Goal: Task Accomplishment & Management: Manage account settings

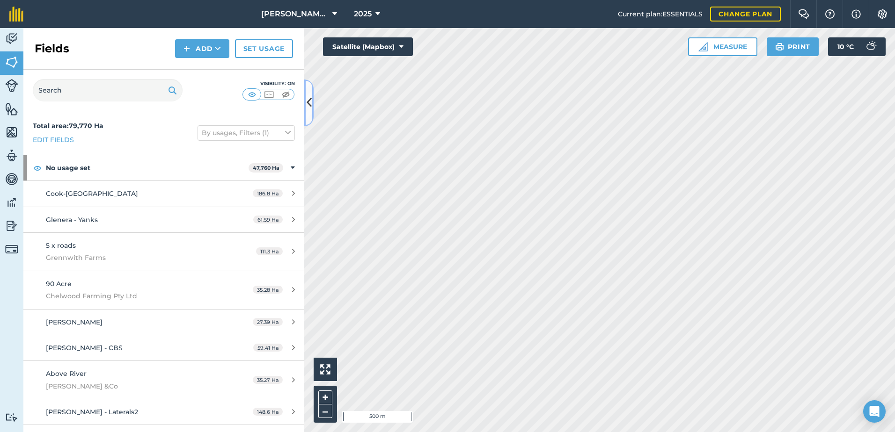
click at [312, 99] on button at bounding box center [308, 103] width 9 height 47
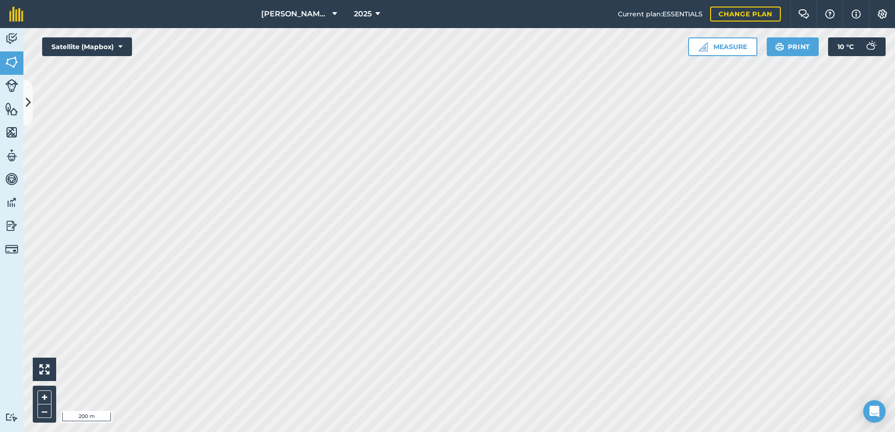
click at [564, 432] on html "[PERSON_NAME] ASAHI PADDOCKS 2025 Current plan : ESSENTIALS Change plan Farm Ch…" at bounding box center [447, 216] width 895 height 432
click at [28, 97] on icon at bounding box center [28, 103] width 5 height 16
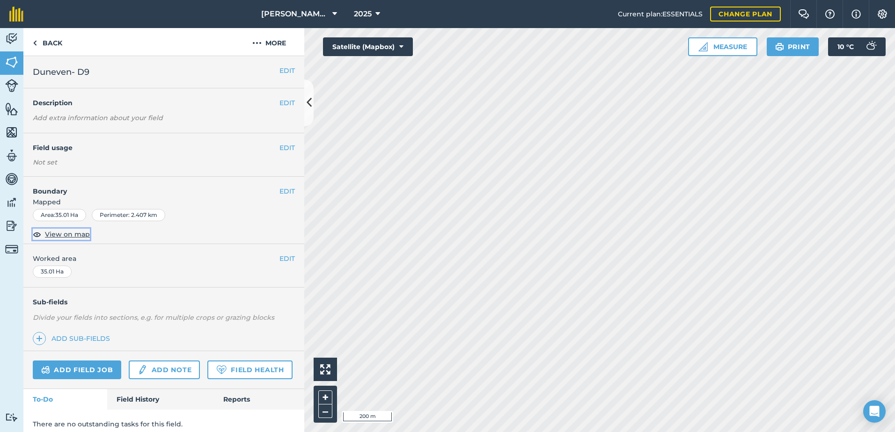
click at [60, 234] on span "View on map" at bounding box center [67, 234] width 45 height 10
click at [280, 192] on button "EDIT" at bounding box center [286, 191] width 15 height 10
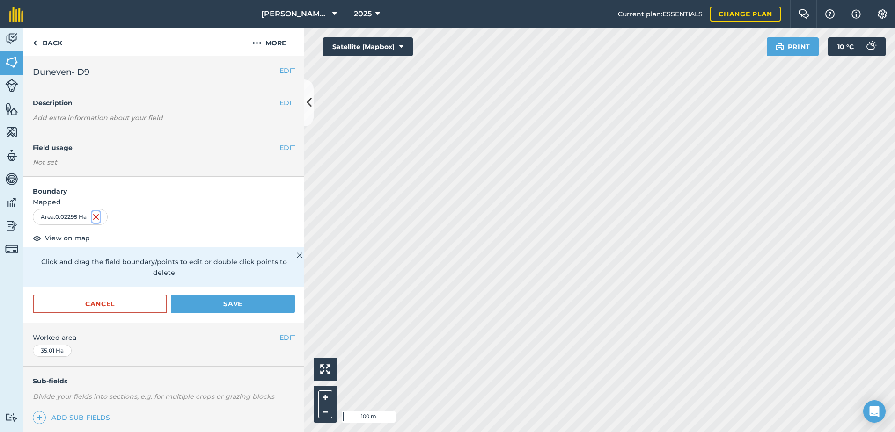
click at [96, 216] on img at bounding box center [95, 216] width 7 height 11
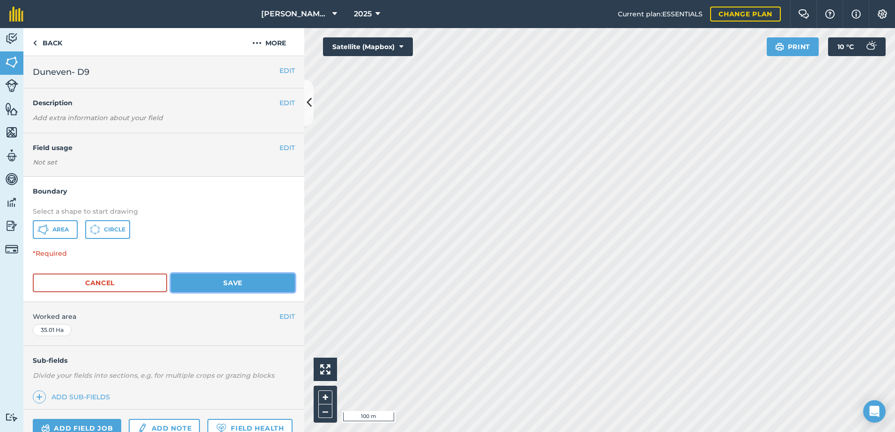
click at [242, 286] on button "Save" at bounding box center [233, 283] width 124 height 19
click at [283, 70] on button "EDIT" at bounding box center [286, 71] width 15 height 10
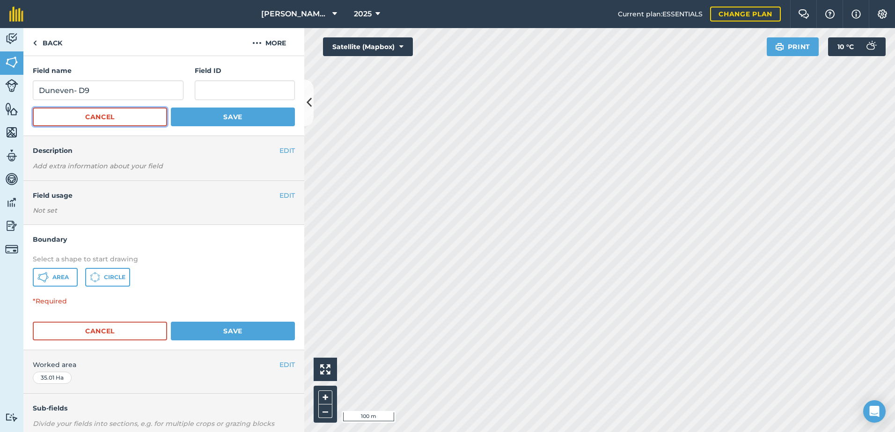
click at [110, 123] on button "Cancel" at bounding box center [100, 117] width 134 height 19
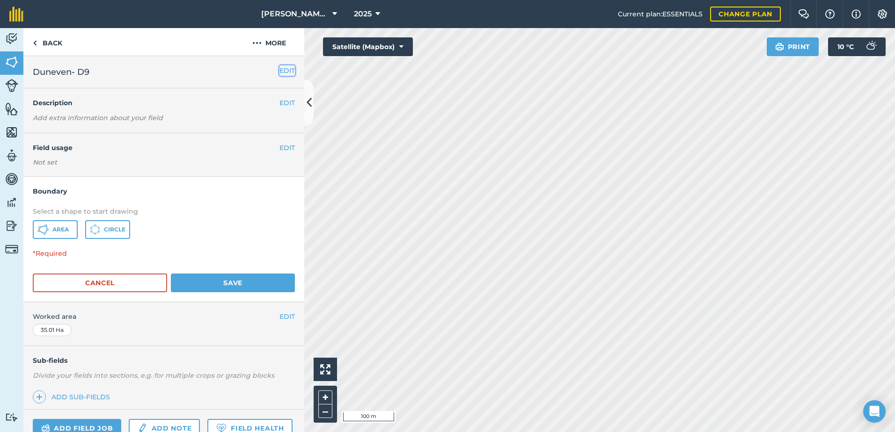
click at [281, 68] on button "EDIT" at bounding box center [286, 71] width 15 height 10
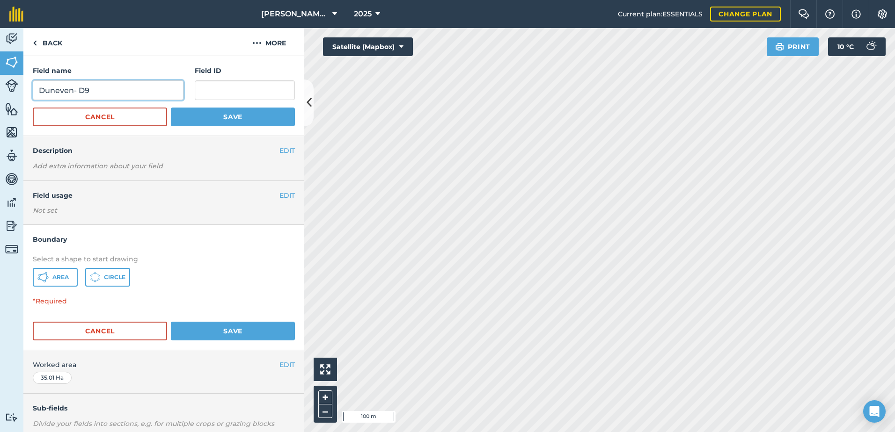
click at [102, 91] on input "Duneven- D9" at bounding box center [108, 90] width 151 height 20
type input "Duneven- K6"
click at [62, 276] on span "Area" at bounding box center [60, 277] width 16 height 7
click at [115, 117] on button "Cancel" at bounding box center [100, 117] width 134 height 19
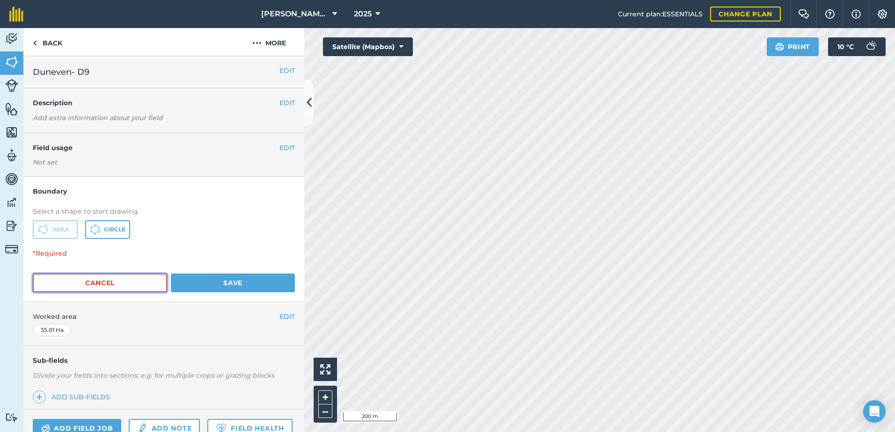
click at [110, 278] on button "Cancel" at bounding box center [100, 283] width 134 height 19
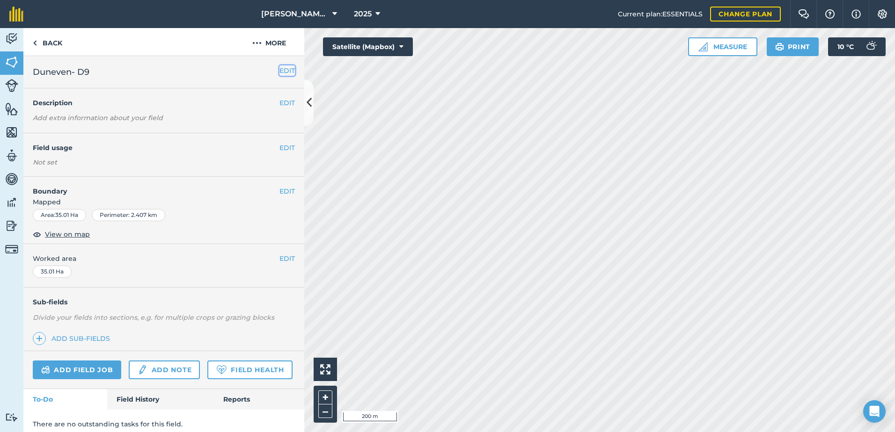
click at [280, 70] on button "EDIT" at bounding box center [286, 71] width 15 height 10
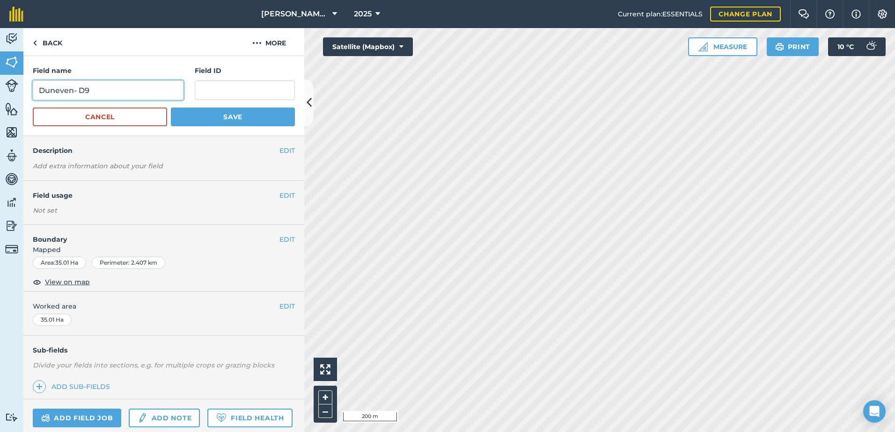
click at [93, 90] on input "Duneven- D9" at bounding box center [108, 90] width 151 height 20
type input "Duneven- K6"
click at [66, 284] on span "View on map" at bounding box center [67, 282] width 45 height 10
click at [279, 237] on button "EDIT" at bounding box center [286, 239] width 15 height 10
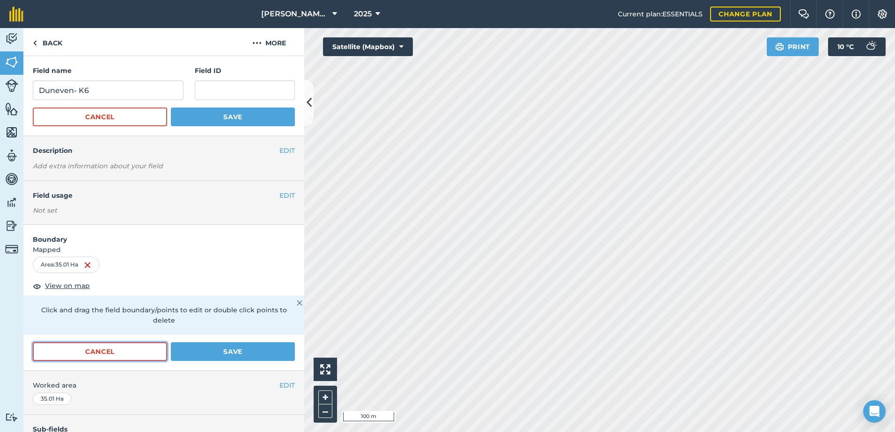
click at [117, 353] on button "Cancel" at bounding box center [100, 351] width 134 height 19
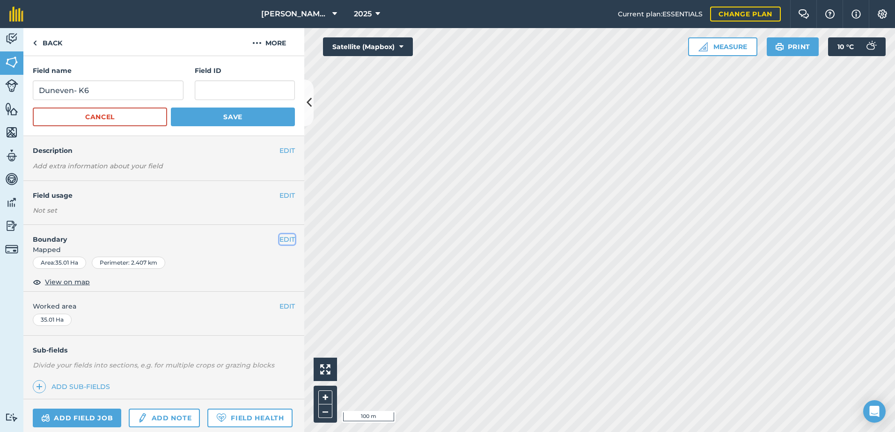
click at [285, 238] on button "EDIT" at bounding box center [286, 239] width 15 height 10
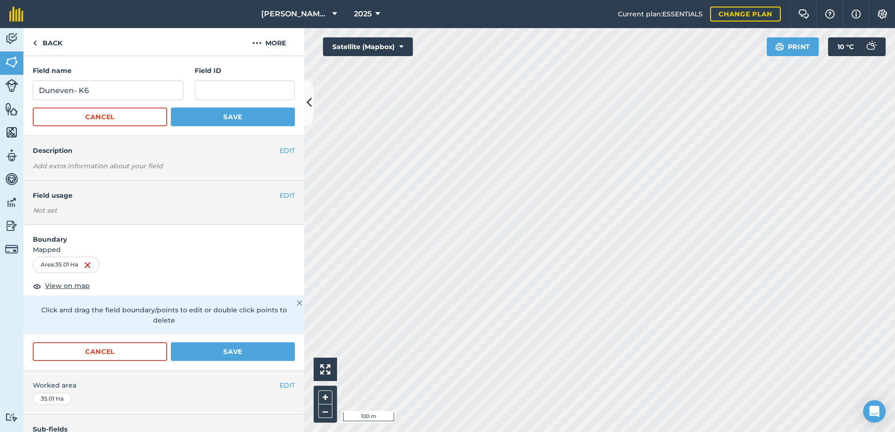
click at [805, 432] on html "[PERSON_NAME] ASAHI PADDOCKS 2025 Current plan : ESSENTIALS Change plan Farm Ch…" at bounding box center [447, 216] width 895 height 432
click at [279, 195] on button "EDIT" at bounding box center [286, 195] width 15 height 10
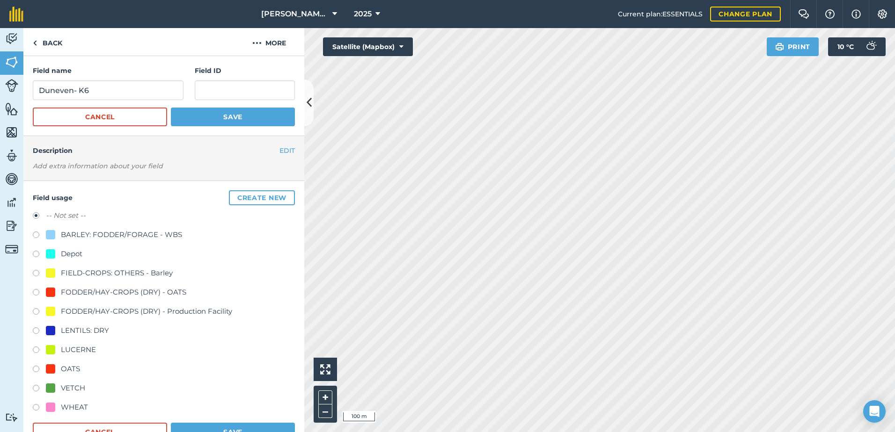
click at [37, 291] on label at bounding box center [39, 293] width 13 height 9
radio input "true"
radio input "false"
drag, startPoint x: 260, startPoint y: 373, endPoint x: 270, endPoint y: 317, distance: 57.0
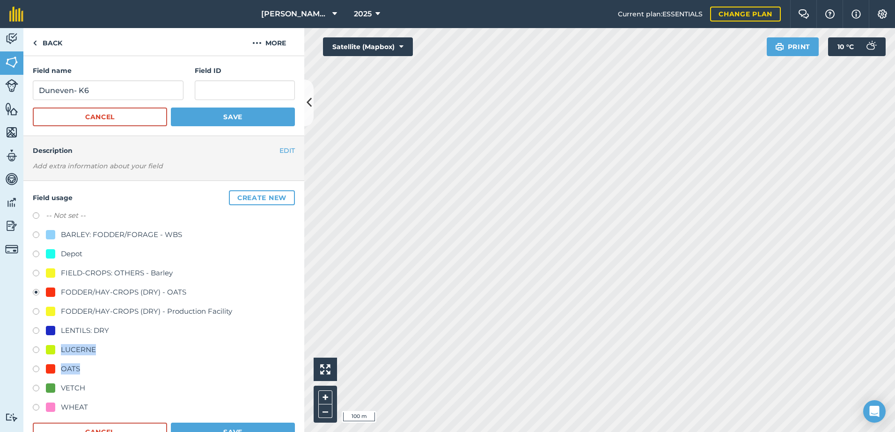
click at [270, 317] on div "-- Not set -- BARLEY: FODDER/FORAGE - WBS Depot FIELD-CROPS: OTHERS - Barley FO…" at bounding box center [164, 312] width 262 height 205
drag, startPoint x: 257, startPoint y: 378, endPoint x: 256, endPoint y: 320, distance: 57.6
click at [256, 320] on div "-- Not set -- BARLEY: FODDER/FORAGE - WBS Depot FIELD-CROPS: OTHERS - Barley FO…" at bounding box center [164, 312] width 262 height 205
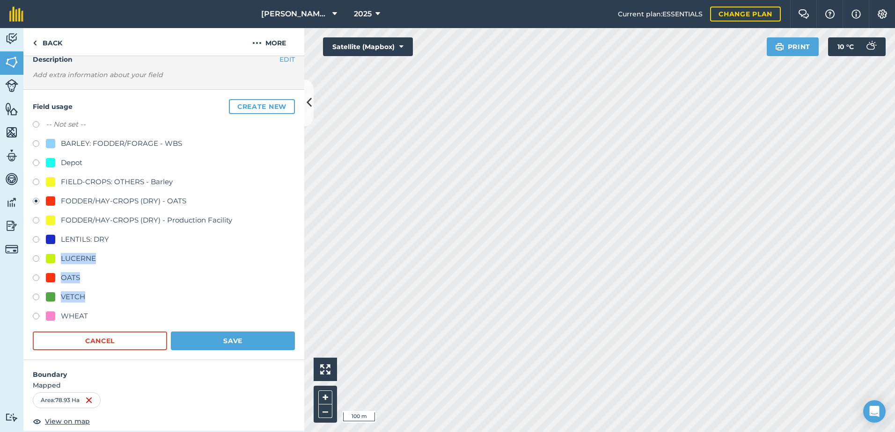
scroll to position [94, 0]
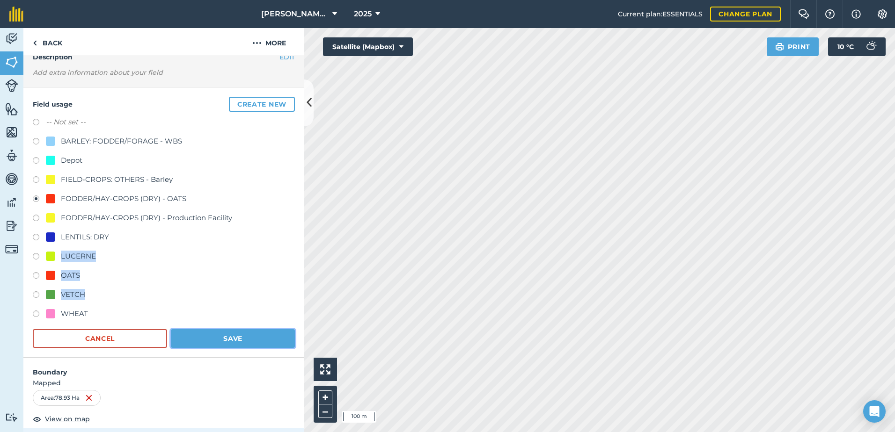
click at [206, 341] on button "Save" at bounding box center [233, 338] width 124 height 19
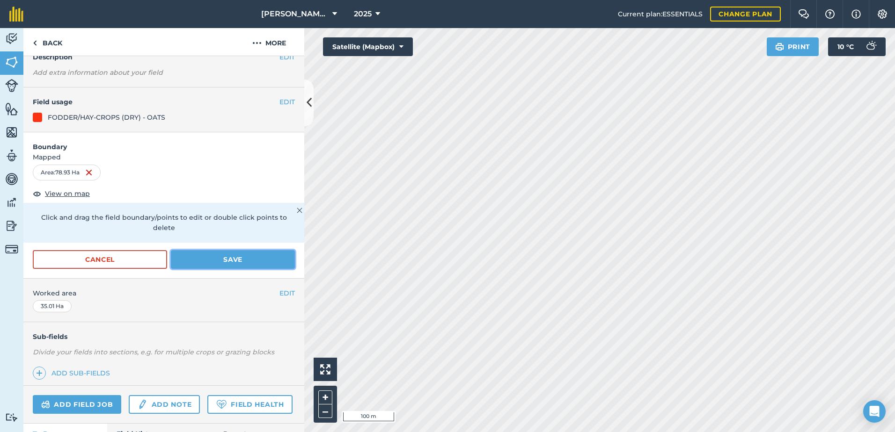
click at [249, 260] on button "Save" at bounding box center [233, 259] width 124 height 19
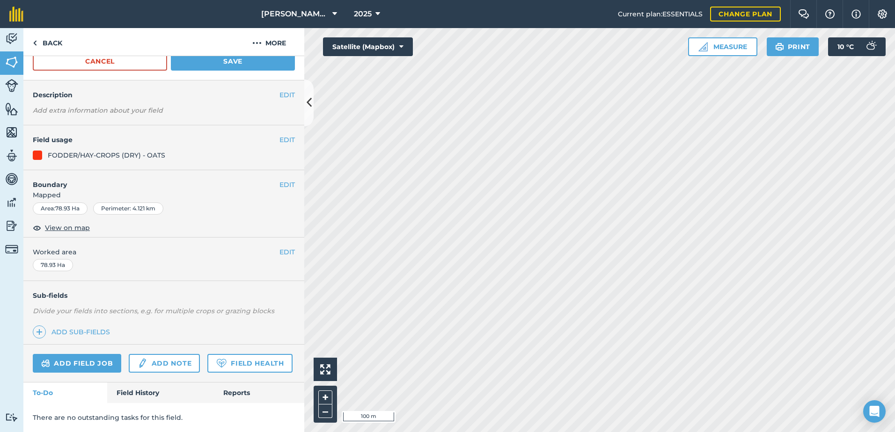
scroll to position [82, 0]
click at [275, 44] on button "More" at bounding box center [269, 42] width 70 height 28
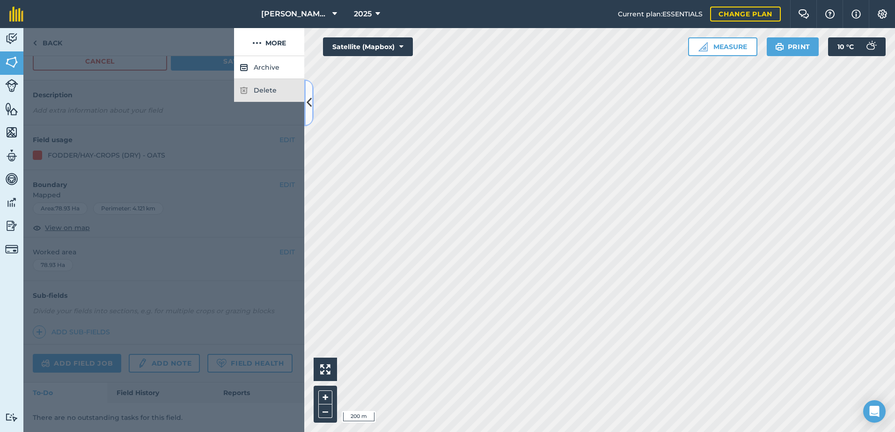
click at [309, 102] on icon at bounding box center [308, 103] width 5 height 16
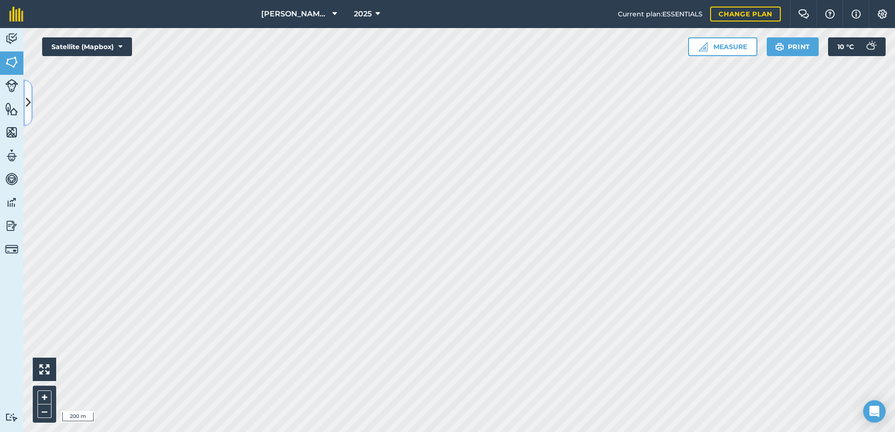
click at [27, 103] on icon at bounding box center [28, 103] width 5 height 16
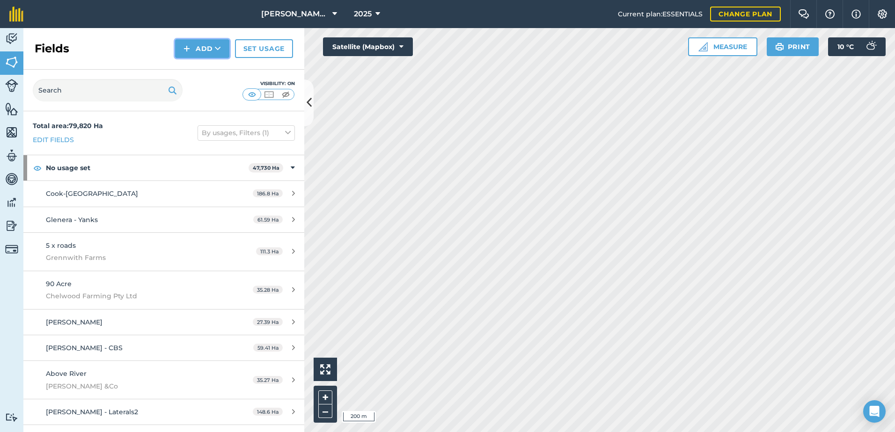
click at [206, 48] on button "Add" at bounding box center [202, 48] width 54 height 19
click at [198, 68] on link "Draw" at bounding box center [201, 69] width 51 height 21
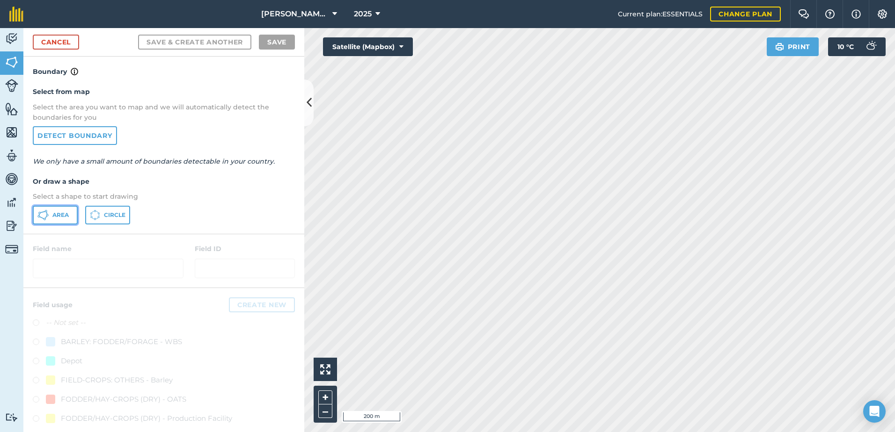
click at [65, 216] on span "Area" at bounding box center [60, 214] width 16 height 7
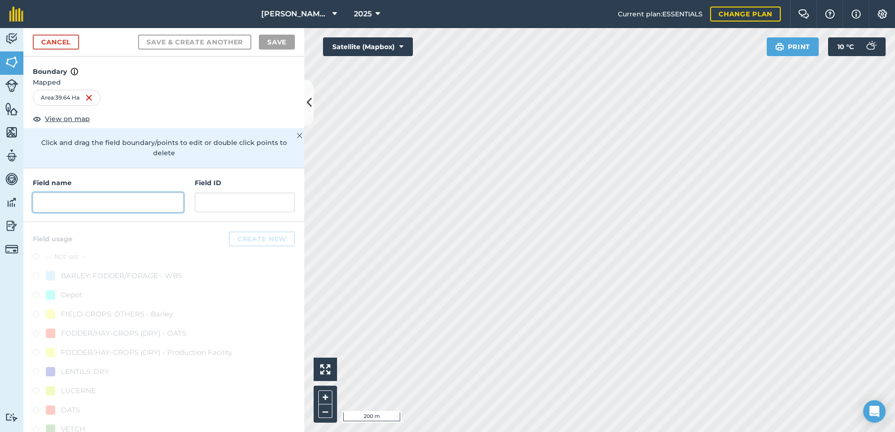
click at [48, 203] on input "text" at bounding box center [108, 203] width 151 height 20
click at [53, 202] on input "text" at bounding box center [108, 203] width 151 height 20
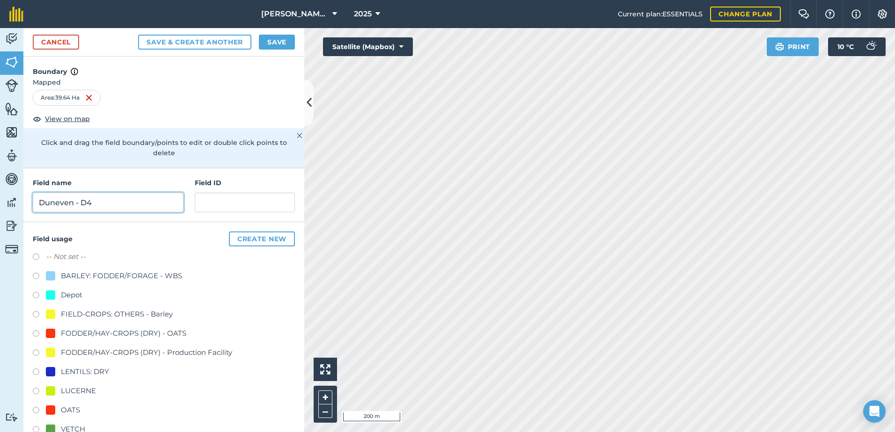
type input "Duneven - D4"
click at [35, 334] on label at bounding box center [39, 334] width 13 height 9
radio input "true"
click at [279, 42] on button "Save" at bounding box center [277, 42] width 36 height 15
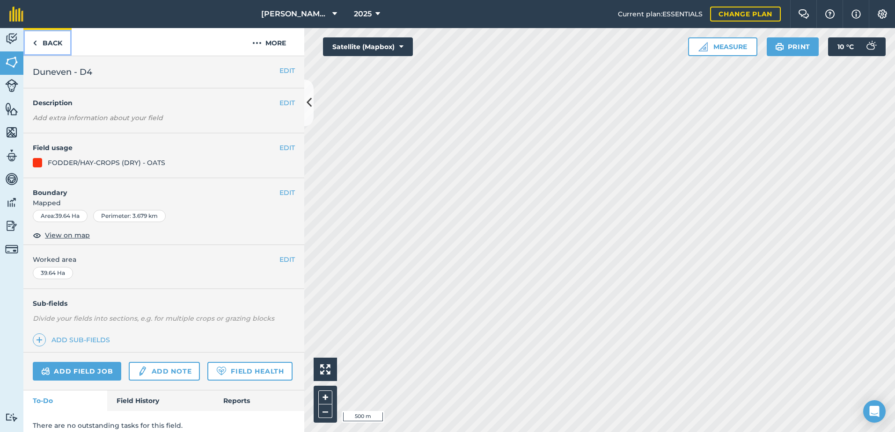
click at [51, 41] on link "Back" at bounding box center [47, 42] width 48 height 28
click at [53, 42] on link "Back" at bounding box center [47, 42] width 48 height 28
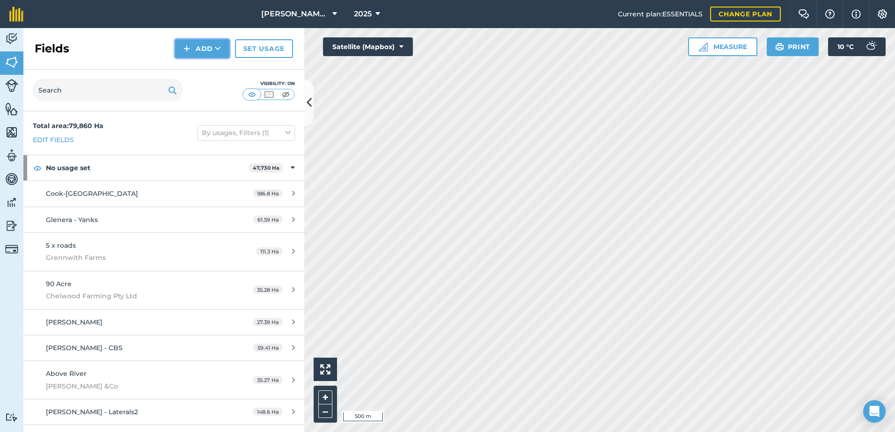
click at [207, 51] on button "Add" at bounding box center [202, 48] width 54 height 19
click at [205, 70] on link "Draw" at bounding box center [201, 69] width 51 height 21
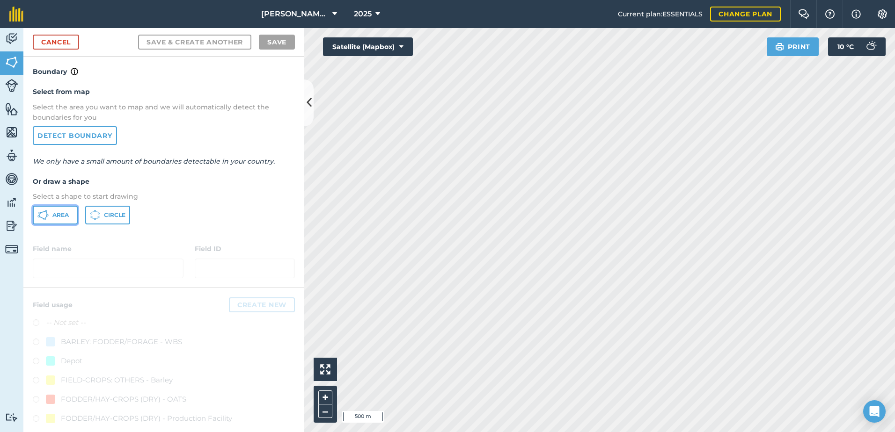
click at [65, 217] on span "Area" at bounding box center [60, 214] width 16 height 7
click at [66, 44] on link "Cancel" at bounding box center [56, 42] width 46 height 15
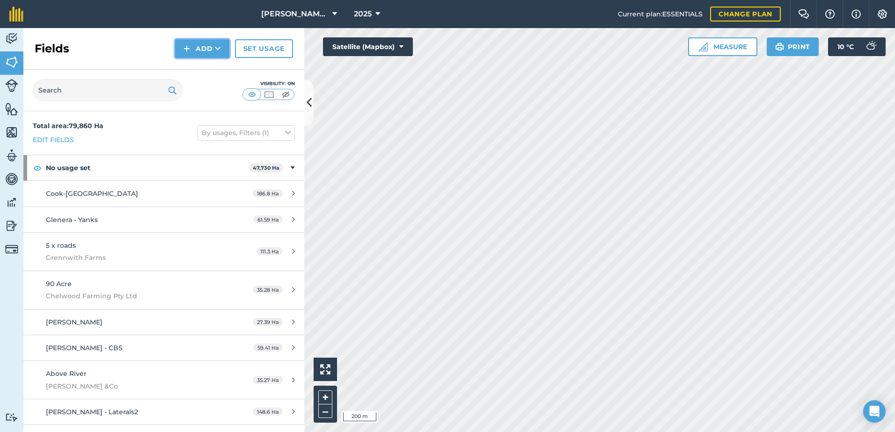
drag, startPoint x: 212, startPoint y: 47, endPoint x: 210, endPoint y: 54, distance: 7.4
click at [212, 48] on button "Add" at bounding box center [202, 48] width 54 height 19
click at [208, 68] on link "Draw" at bounding box center [201, 69] width 51 height 21
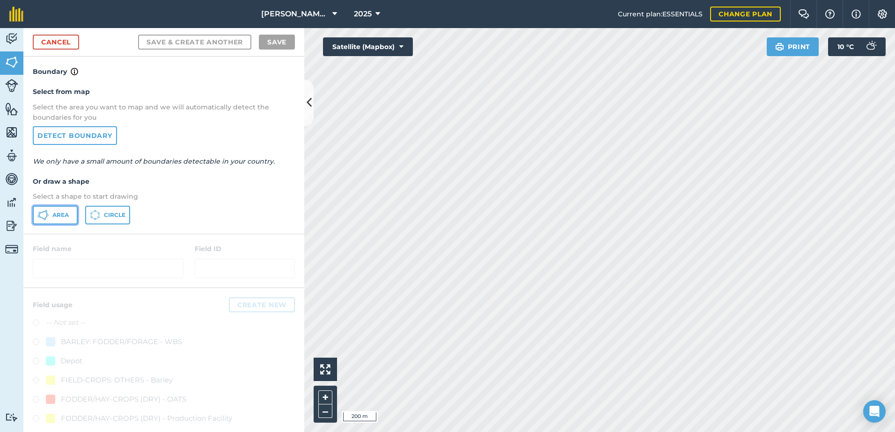
click at [69, 215] on button "Area" at bounding box center [55, 215] width 45 height 19
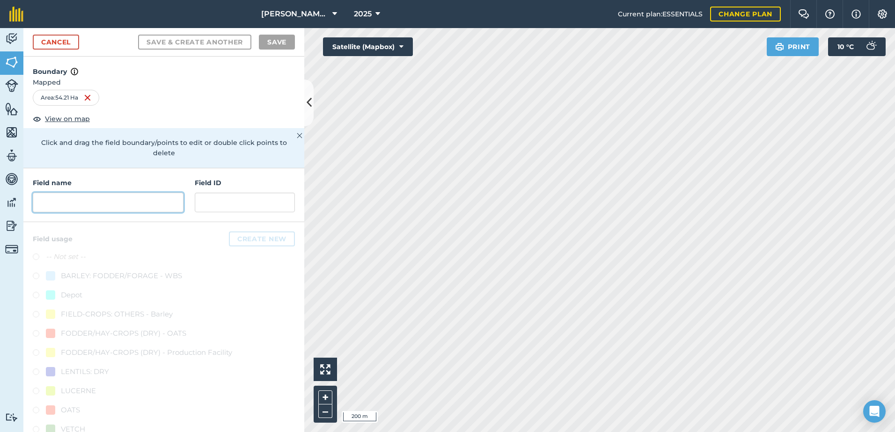
click at [55, 204] on input "text" at bounding box center [108, 203] width 151 height 20
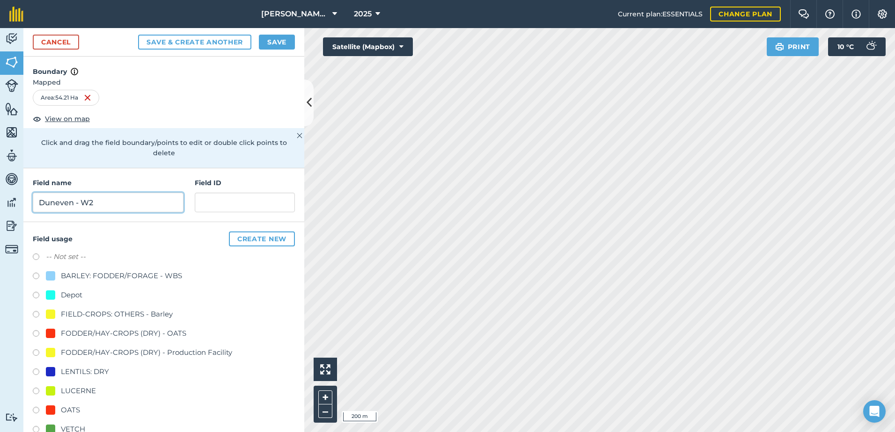
type input "Duneven - W2"
click at [36, 333] on label at bounding box center [39, 334] width 13 height 9
radio input "true"
click at [285, 44] on button "Save" at bounding box center [277, 42] width 36 height 15
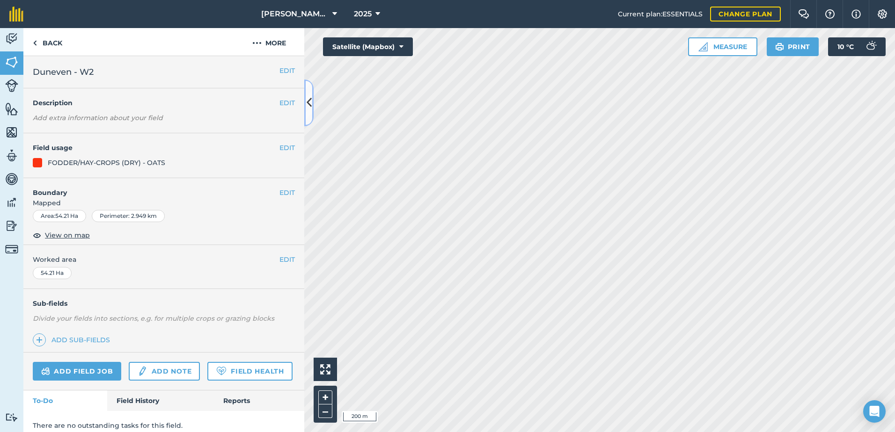
click at [306, 100] on icon at bounding box center [308, 103] width 5 height 16
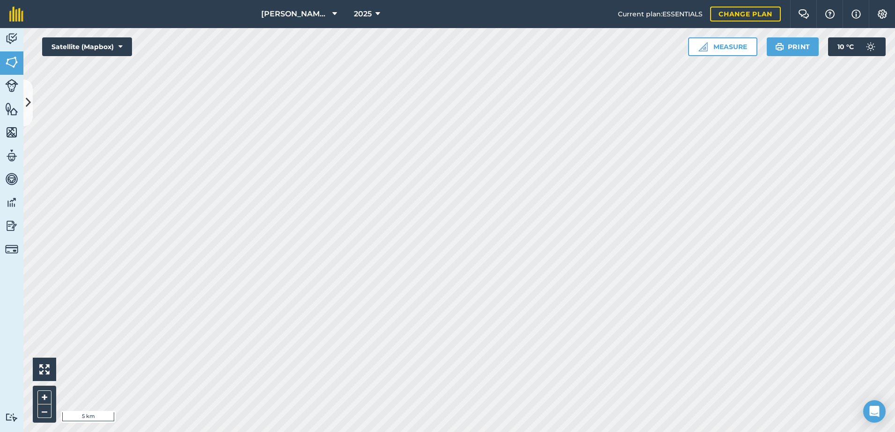
click at [0, 286] on html "[PERSON_NAME] ASAHI PADDOCKS 2025 Current plan : ESSENTIALS Change plan Farm Ch…" at bounding box center [447, 216] width 895 height 432
click at [26, 103] on icon at bounding box center [28, 103] width 5 height 16
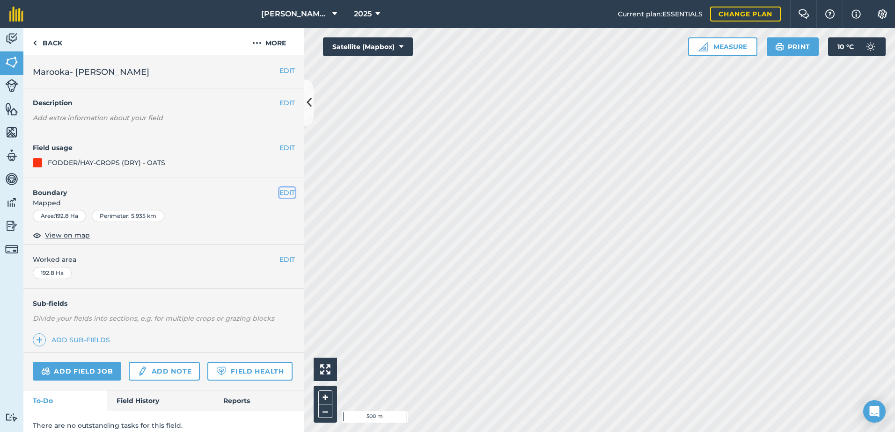
click at [280, 192] on button "EDIT" at bounding box center [286, 193] width 15 height 10
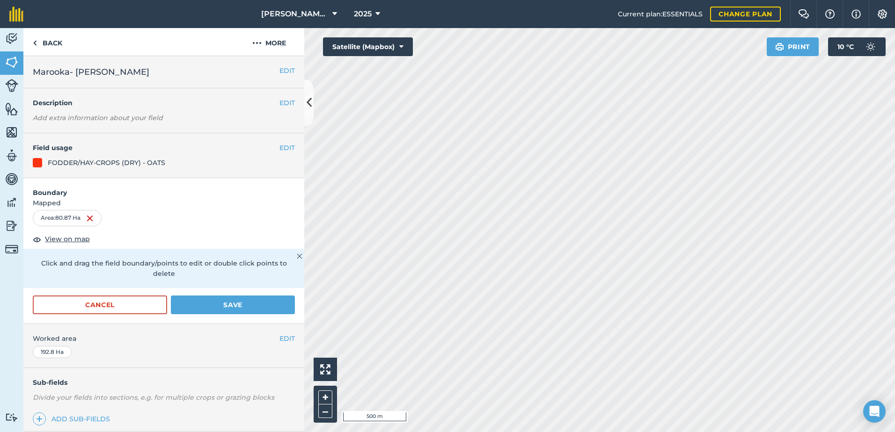
click at [127, 72] on h2 "Marooka- [PERSON_NAME]" at bounding box center [156, 72] width 247 height 13
click at [279, 71] on button "EDIT" at bounding box center [286, 71] width 15 height 10
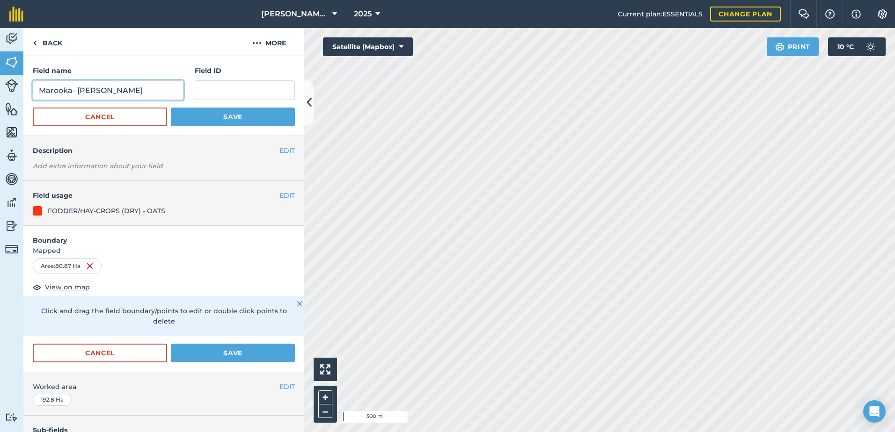
click at [117, 95] on input "Marooka- [PERSON_NAME]" at bounding box center [108, 90] width 151 height 20
type input "Marooka- [PERSON_NAME] South"
click at [201, 117] on button "Save" at bounding box center [233, 117] width 124 height 19
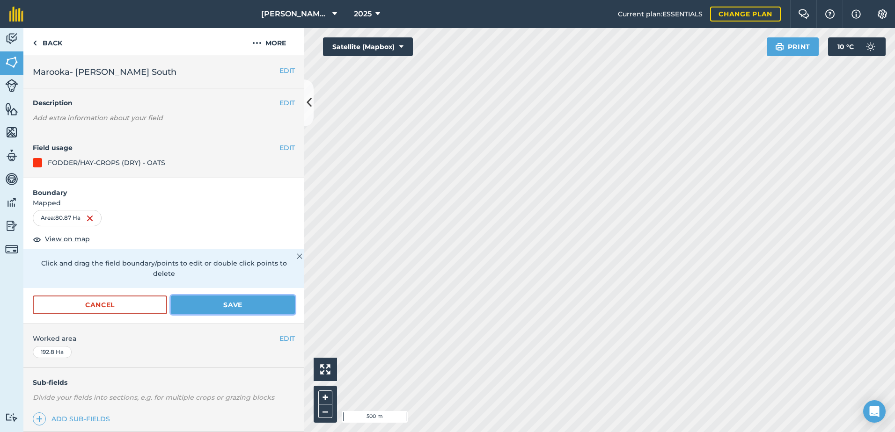
click at [248, 310] on button "Save" at bounding box center [233, 305] width 124 height 19
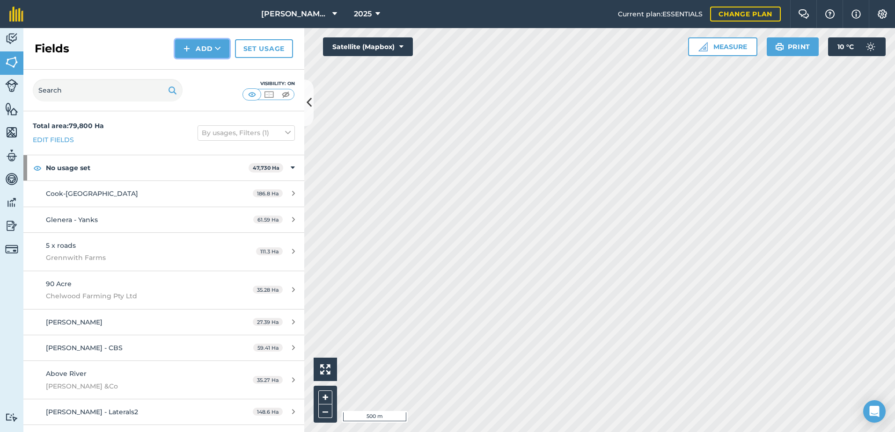
click at [204, 50] on button "Add" at bounding box center [202, 48] width 54 height 19
click at [199, 68] on link "Draw" at bounding box center [201, 69] width 51 height 21
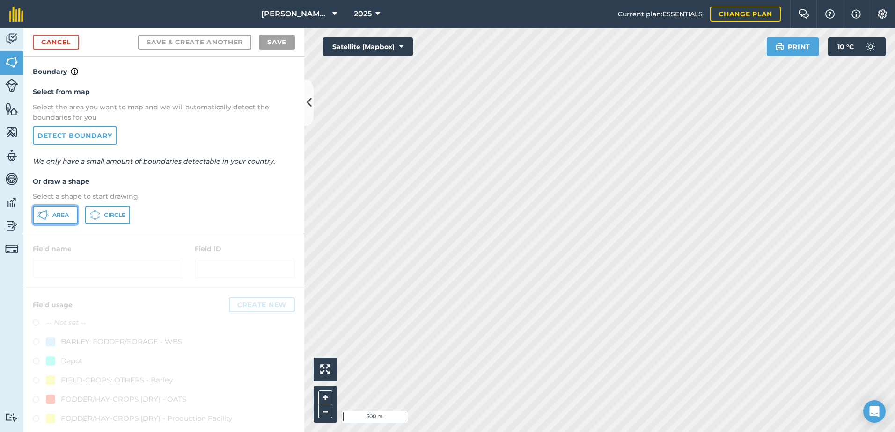
click at [60, 216] on span "Area" at bounding box center [60, 214] width 16 height 7
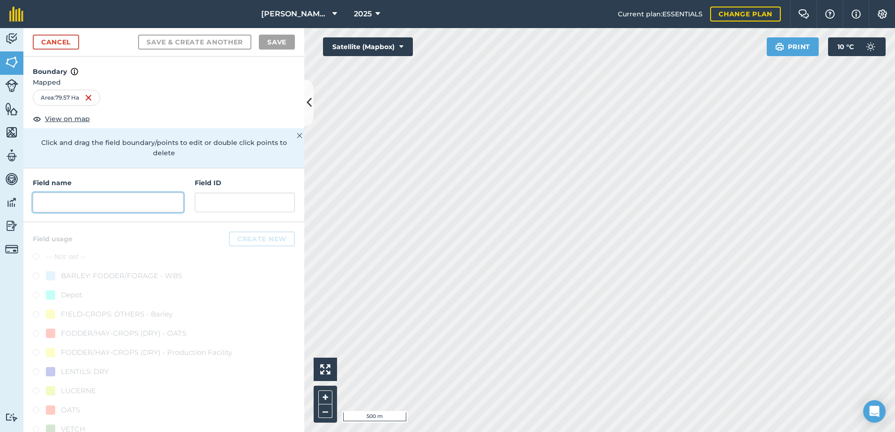
click at [48, 200] on input "text" at bounding box center [108, 203] width 151 height 20
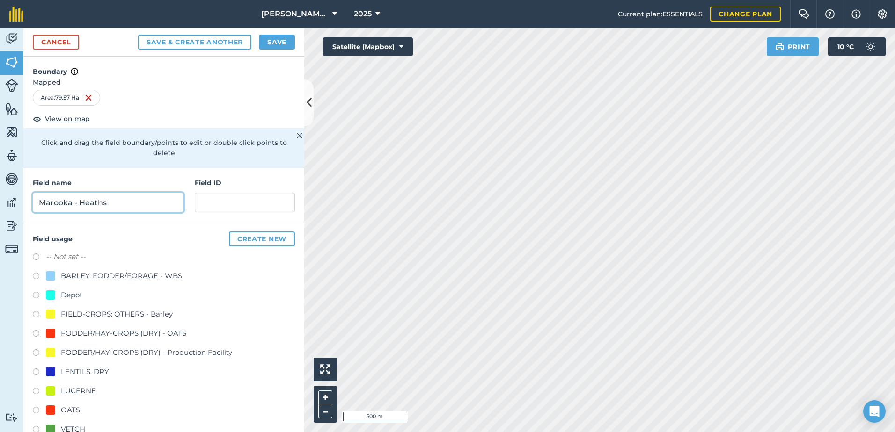
type input "Marooka - Heaths"
click at [70, 43] on link "Cancel" at bounding box center [56, 42] width 46 height 15
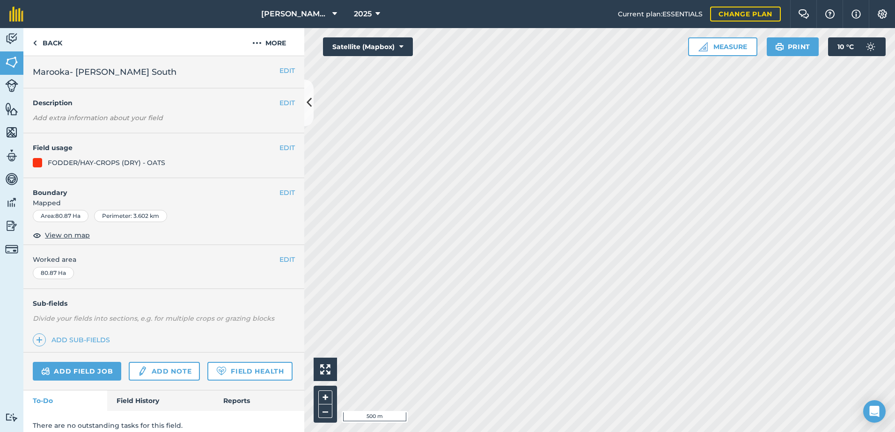
click at [144, 72] on h2 "Marooka- [PERSON_NAME] South" at bounding box center [156, 72] width 247 height 13
click at [279, 69] on button "EDIT" at bounding box center [286, 71] width 15 height 10
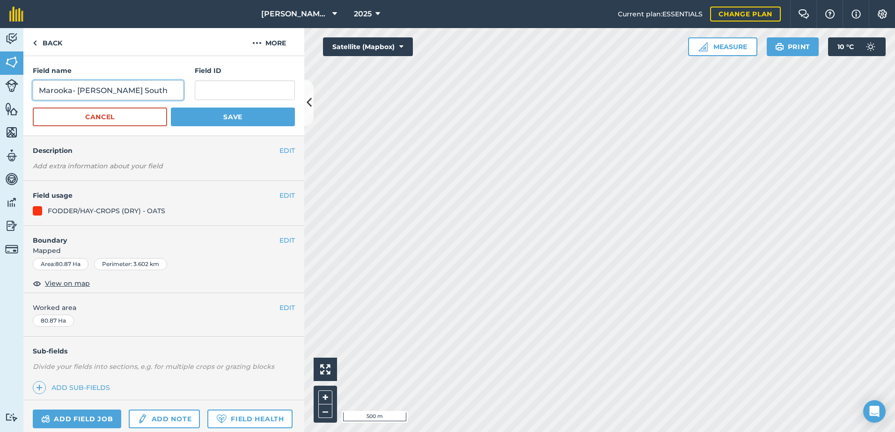
click at [135, 90] on input "Marooka- [PERSON_NAME] South" at bounding box center [108, 90] width 151 height 20
type input "Marooka- [PERSON_NAME]"
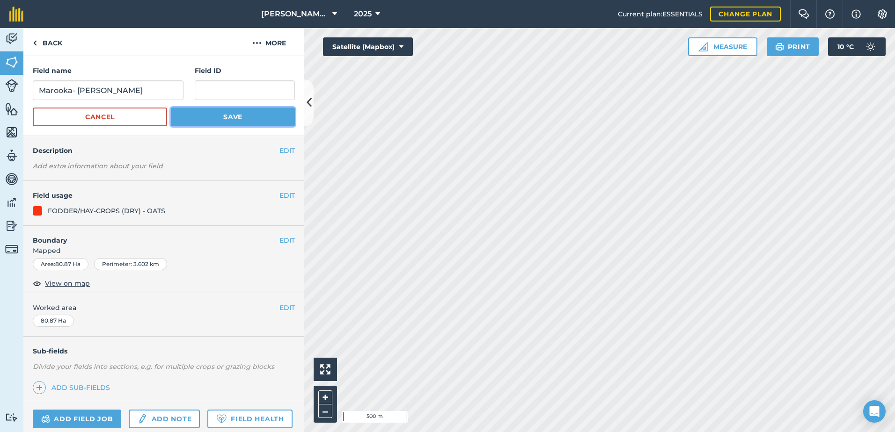
click at [213, 119] on button "Save" at bounding box center [233, 117] width 124 height 19
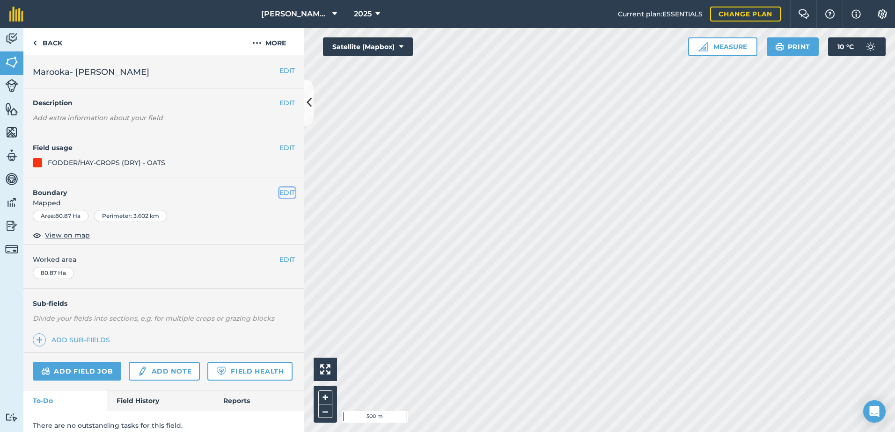
click at [283, 192] on button "EDIT" at bounding box center [286, 193] width 15 height 10
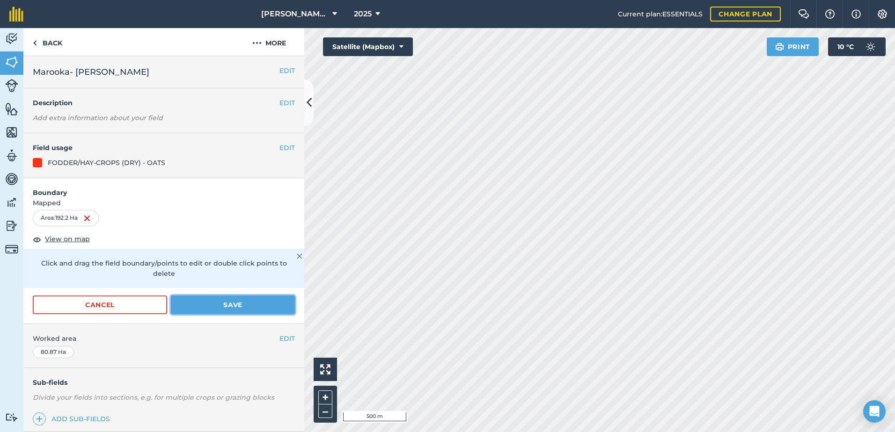
click at [249, 305] on button "Save" at bounding box center [233, 305] width 124 height 19
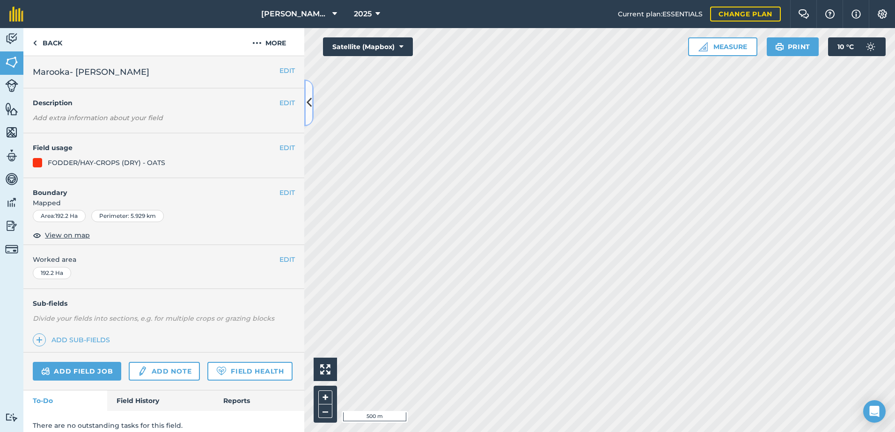
click at [311, 102] on icon at bounding box center [308, 103] width 5 height 16
